Goal: Task Accomplishment & Management: Use online tool/utility

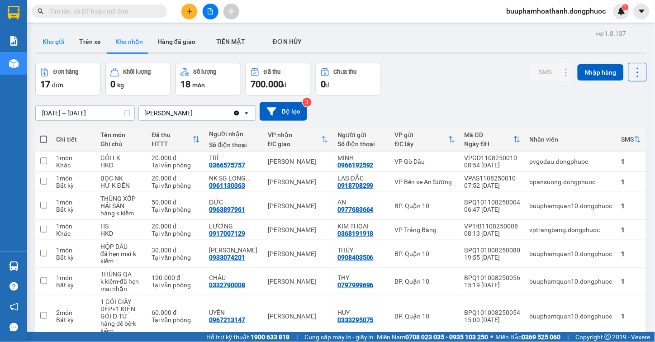
click at [53, 50] on button "Kho gửi" at bounding box center [53, 42] width 37 height 22
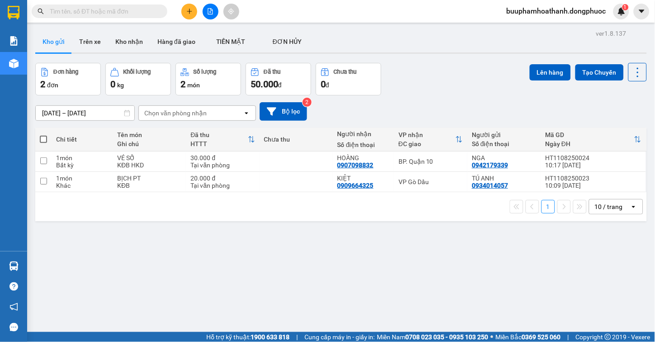
scroll to position [42, 0]
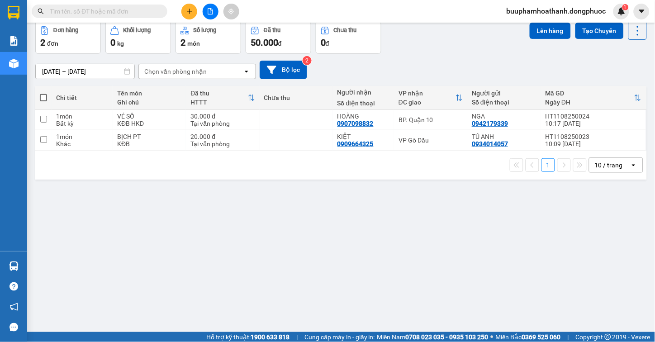
click at [356, 292] on div "ver 1.8.137 Kho gửi Trên xe Kho nhận Hàng đã giao TIỀN MẶT ĐƠN HỦY Đơn hàng 2…" at bounding box center [341, 157] width 619 height 342
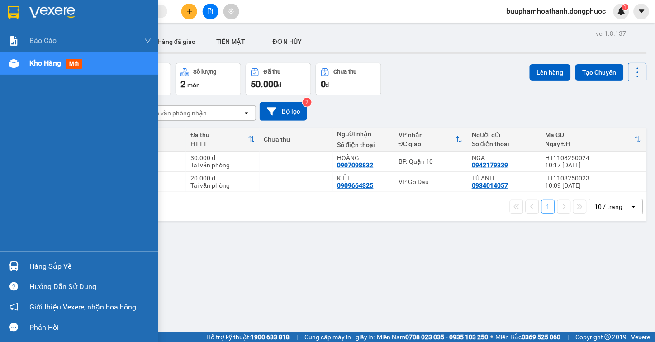
click at [20, 259] on div at bounding box center [14, 266] width 16 height 16
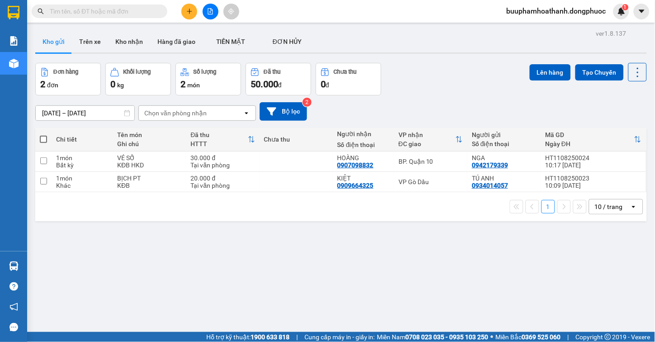
drag, startPoint x: 478, startPoint y: 286, endPoint x: 340, endPoint y: 287, distance: 137.5
click at [478, 287] on section "Kết quả tìm kiếm ( 0 ) Bộ lọc No Data buuphamhoathanh.dongphuoc 1 Báo cáo Mẫu 1…" at bounding box center [327, 171] width 655 height 342
click at [212, 17] on button at bounding box center [211, 12] width 16 height 16
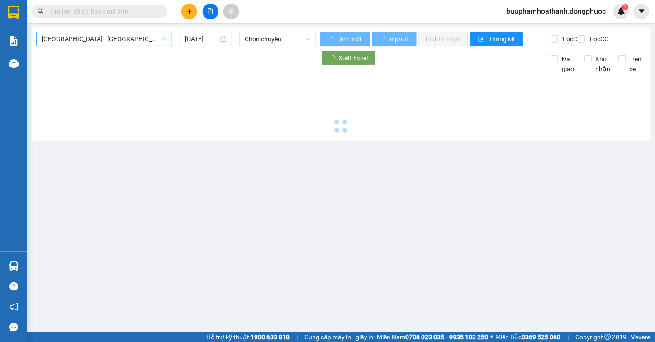
click at [134, 42] on span "[GEOGRAPHIC_DATA] - [GEOGRAPHIC_DATA] (vip)" at bounding box center [104, 39] width 125 height 14
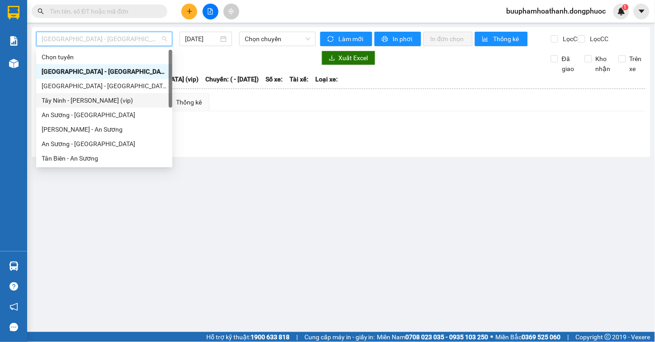
scroll to position [130, 0]
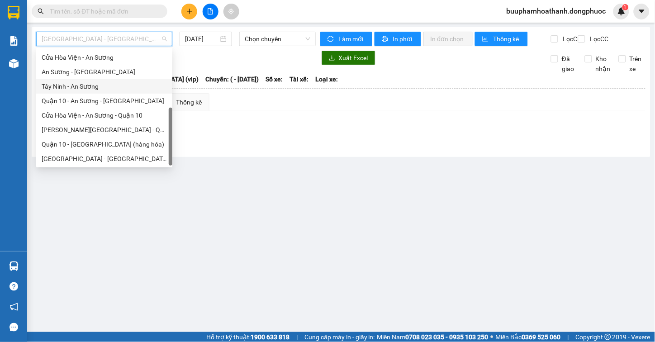
click at [114, 85] on div "Tây Ninh - An Sương" at bounding box center [104, 86] width 125 height 10
type input "[DATE]"
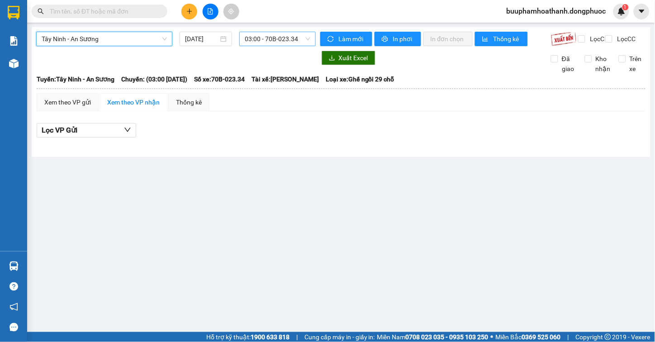
click at [260, 41] on span "03:00 - 70B-023.34" at bounding box center [278, 39] width 66 height 14
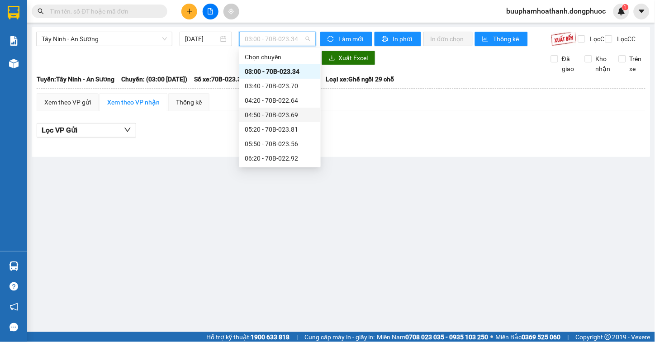
scroll to position [151, 0]
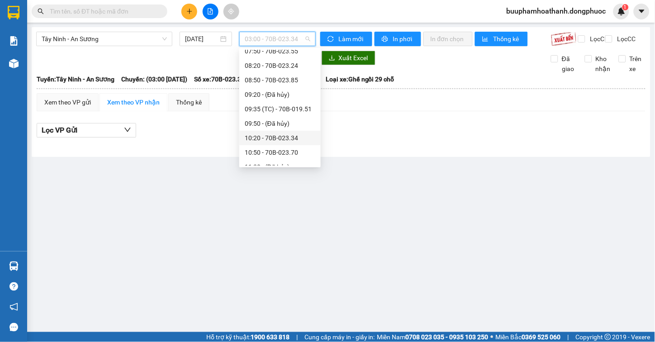
click at [293, 134] on div "10:20 - 70B-023.34" at bounding box center [280, 138] width 71 height 10
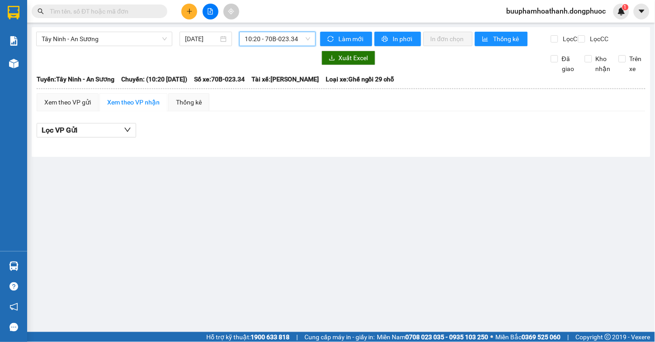
click at [285, 31] on div "Tây Ninh - An Sương [DATE] 10:20 10:20 - 70B-023.34 Làm mới In phơi In đơn chọn…" at bounding box center [341, 92] width 619 height 130
click at [302, 46] on div "Tây Ninh - An Sương [DATE] 10:20 - 70B-023.34" at bounding box center [176, 39] width 280 height 14
click at [302, 46] on div "10:20 - 70B-023.34" at bounding box center [277, 39] width 76 height 14
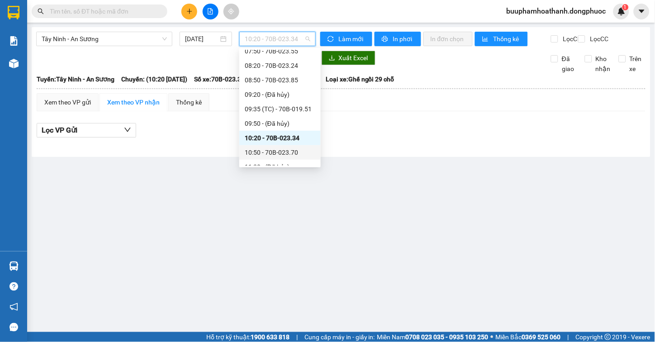
click at [289, 147] on div "10:50 - 70B-023.70" at bounding box center [280, 152] width 71 height 10
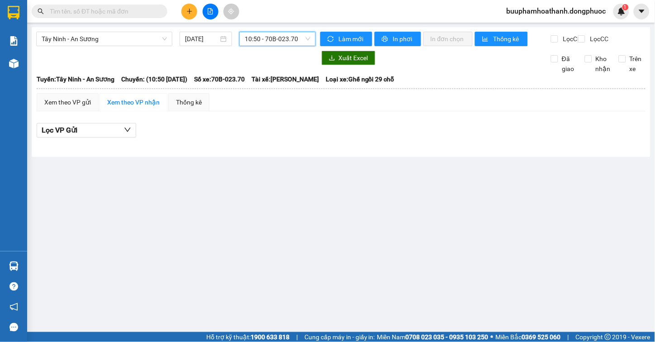
click at [285, 38] on span "10:50 - 70B-023.70" at bounding box center [278, 39] width 66 height 14
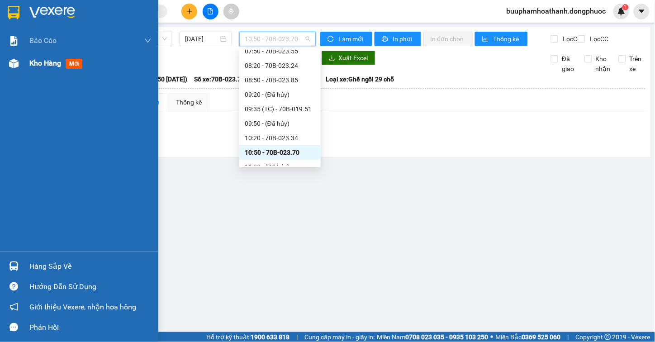
click at [14, 60] on img at bounding box center [14, 64] width 10 height 10
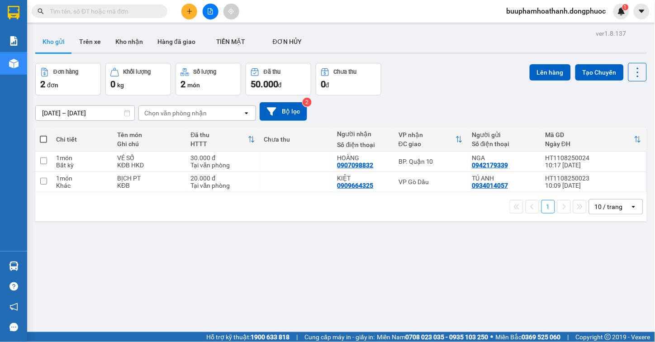
scroll to position [42, 0]
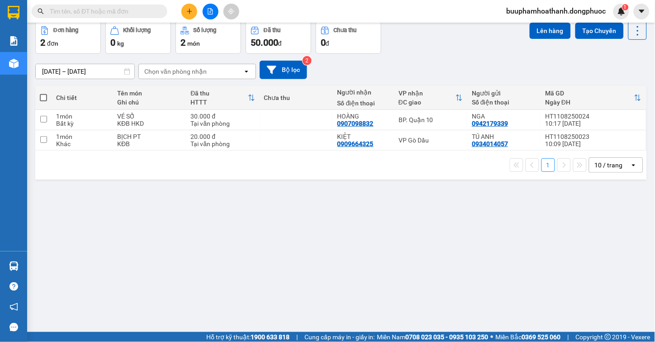
click at [425, 284] on div "ver 1.8.137 Kho gửi Trên xe Kho nhận Hàng đã giao TIỀN MẶT ĐƠN HỦY Đơn hàng 2…" at bounding box center [341, 157] width 619 height 342
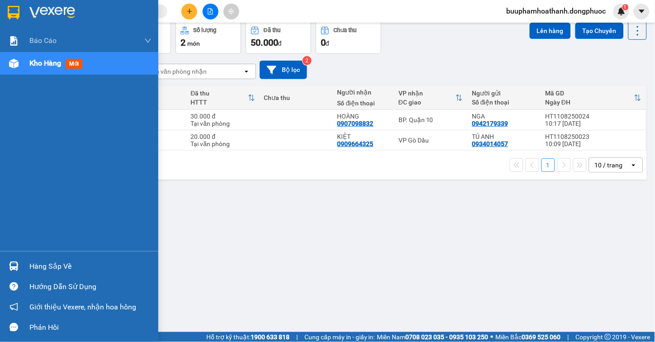
click at [18, 270] on img at bounding box center [14, 266] width 10 height 10
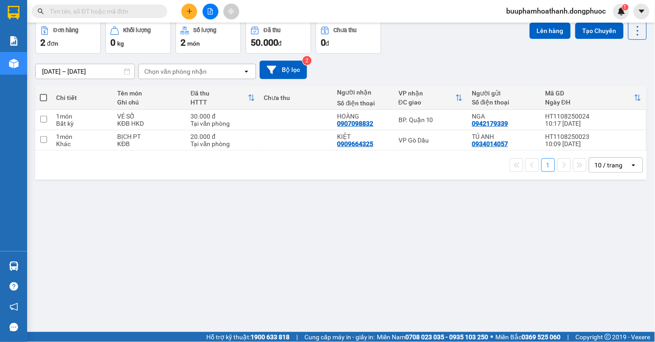
click at [481, 268] on section "Kết quả tìm kiếm ( 0 ) Bộ lọc No Data buuphamhoathanh.dongphuoc 1 Báo cáo Mẫu 1…" at bounding box center [327, 171] width 655 height 342
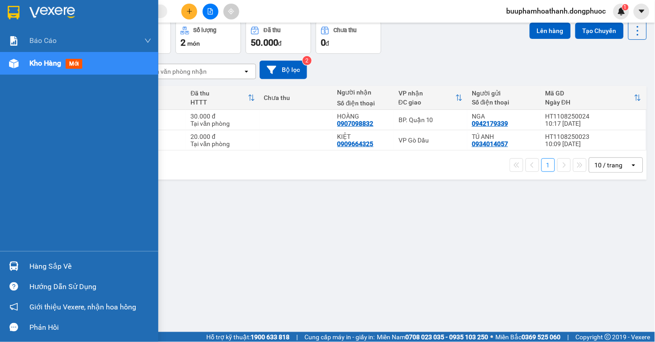
click at [36, 268] on div "Hàng sắp về" at bounding box center [90, 267] width 122 height 14
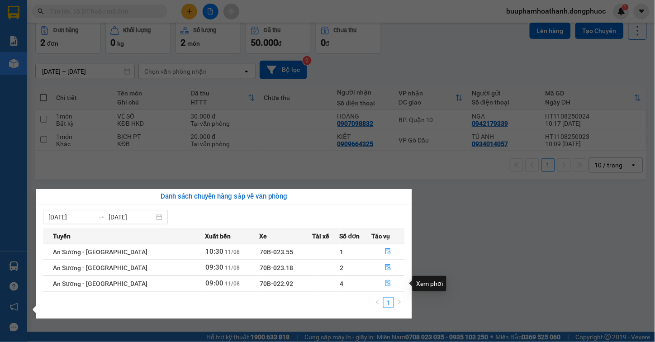
click at [385, 283] on icon "file-done" at bounding box center [387, 283] width 5 height 6
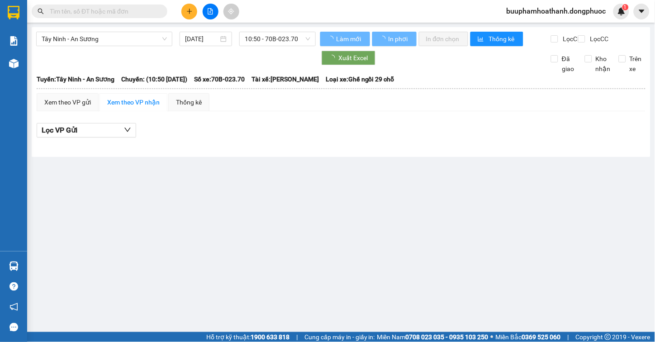
click at [238, 147] on div at bounding box center [341, 145] width 609 height 5
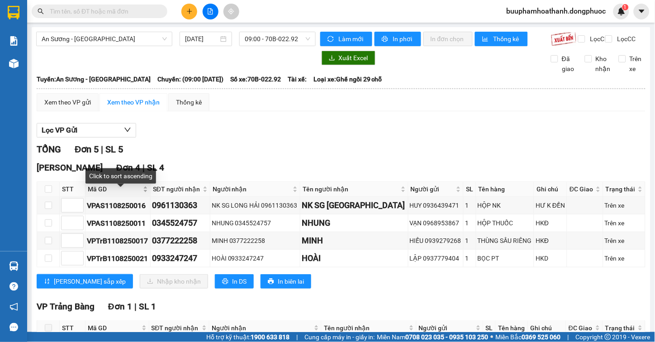
click at [100, 194] on span "Mã GD" at bounding box center [114, 189] width 53 height 10
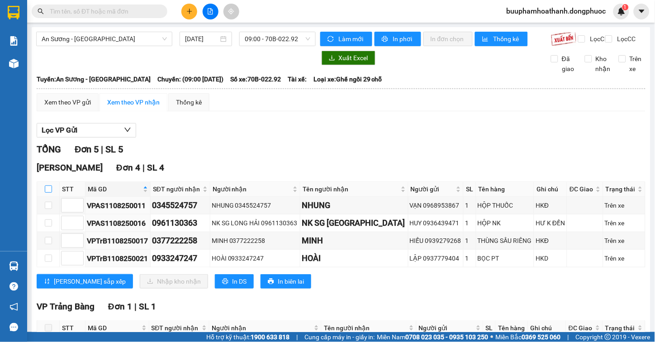
click at [49, 193] on input "checkbox" at bounding box center [48, 188] width 7 height 7
checkbox input "true"
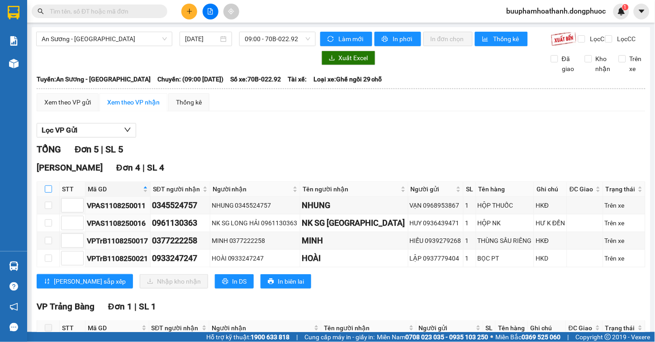
checkbox input "true"
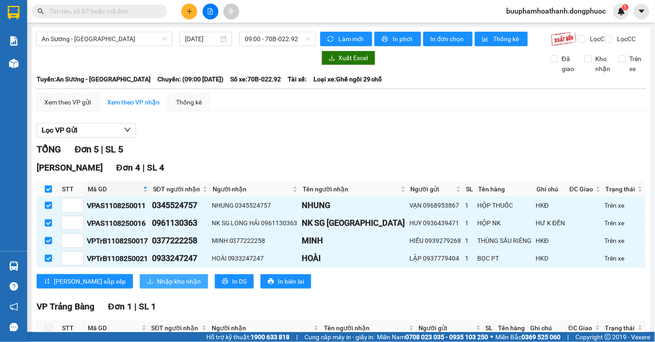
click at [157, 285] on span "Nhập kho nhận" at bounding box center [179, 281] width 44 height 10
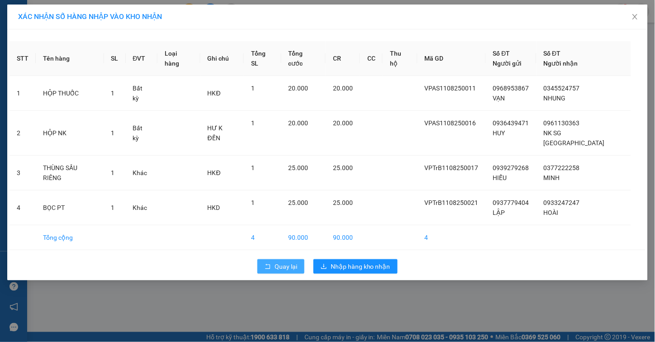
click at [279, 261] on span "Quay lại" at bounding box center [286, 266] width 23 height 10
